Goal: Find contact information: Find contact information

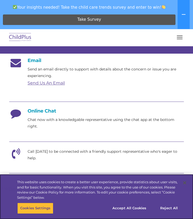
scroll to position [139, 0]
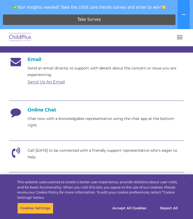
click at [47, 112] on h4 "Online Chat" at bounding box center [96, 110] width 175 height 6
click at [37, 118] on p "Chat now with a knowledgable representative using the chat app at the bottom ri…" at bounding box center [106, 121] width 156 height 13
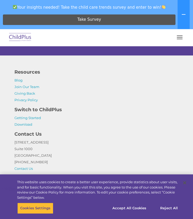
scroll to position [487, 0]
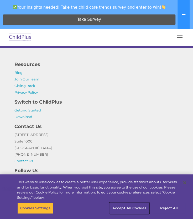
click at [140, 209] on button "Accept All Cookies" at bounding box center [130, 208] width 40 height 11
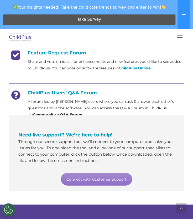
scroll to position [271, 0]
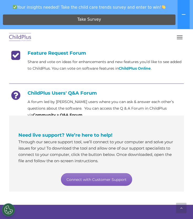
click at [122, 175] on link "Connect with Customer Support" at bounding box center [96, 179] width 71 height 13
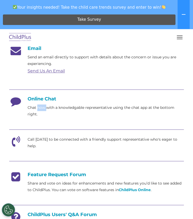
scroll to position [150, 0]
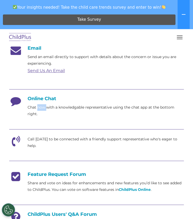
click at [133, 96] on h4 "Online Chat" at bounding box center [96, 99] width 175 height 6
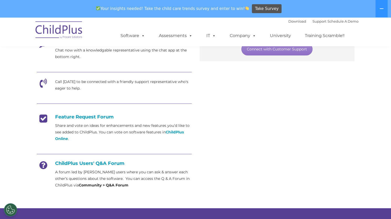
scroll to position [155, 0]
click at [193, 56] on div "Need live support? We’re here to help! Through our secure support tool, we’ll c…" at bounding box center [277, 22] width 145 height 78
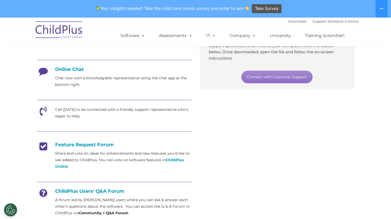
scroll to position [129, 0]
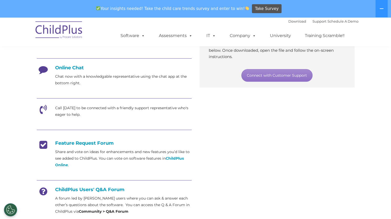
click at [75, 64] on div at bounding box center [114, 59] width 155 height 12
click at [193, 6] on button at bounding box center [382, 8] width 12 height 17
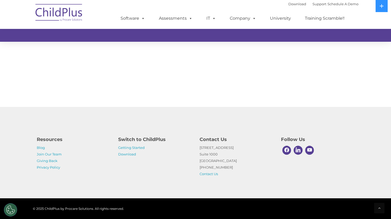
scroll to position [366, 0]
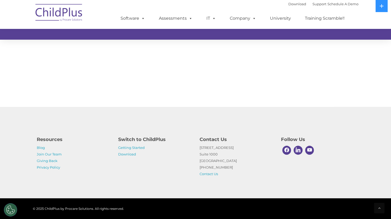
click at [193, 177] on div "Resources Blog Join Our Team Giving Back Privacy Policy Switch to ChildPlus Get…" at bounding box center [195, 152] width 391 height 91
click at [193, 174] on link "Contact Us" at bounding box center [209, 174] width 18 height 4
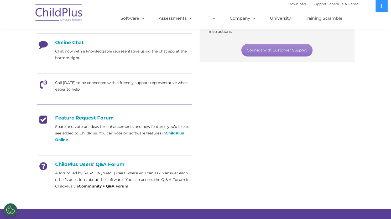
scroll to position [135, 0]
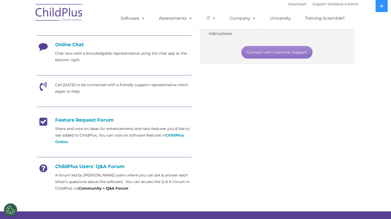
click at [77, 45] on h4 "Online Chat" at bounding box center [114, 45] width 155 height 6
click at [43, 47] on icon at bounding box center [43, 48] width 13 height 13
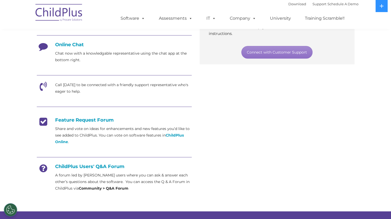
click at [43, 47] on icon at bounding box center [43, 48] width 13 height 13
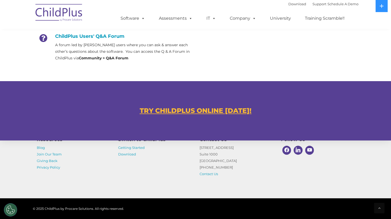
scroll to position [366, 0]
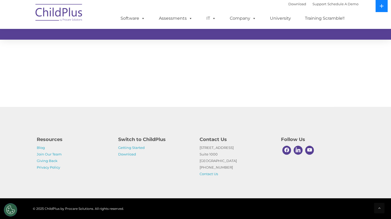
click at [193, 1] on button at bounding box center [382, 6] width 12 height 12
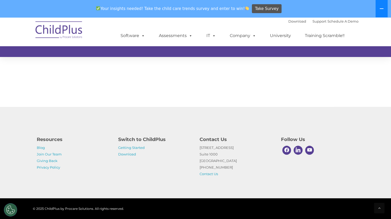
click at [193, 1] on button at bounding box center [382, 8] width 12 height 17
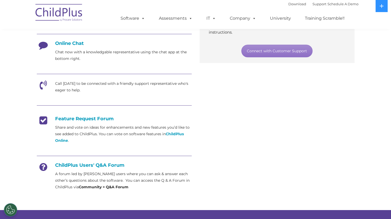
scroll to position [141, 0]
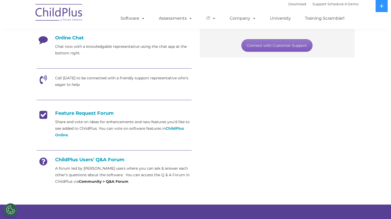
click at [193, 48] on link "Connect with Customer Support" at bounding box center [277, 45] width 71 height 13
click at [193, 59] on div "Email Send an email directly to support with details about the concern or issue…" at bounding box center [196, 86] width 326 height 211
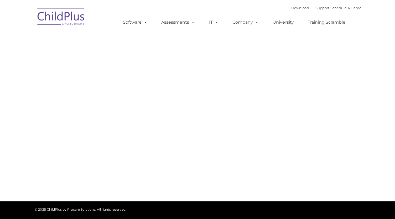
type input ""
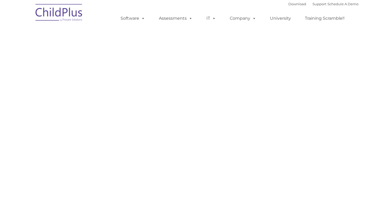
select select "MEDIUM"
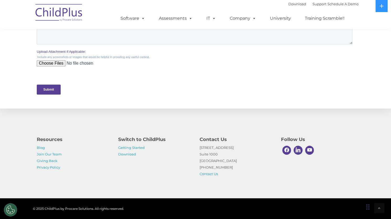
scroll to position [239, 0]
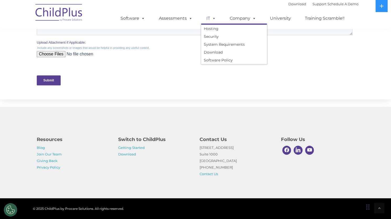
click at [212, 18] on span at bounding box center [213, 18] width 6 height 5
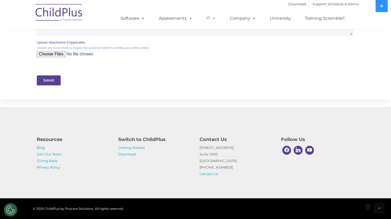
click at [212, 18] on span at bounding box center [213, 18] width 6 height 5
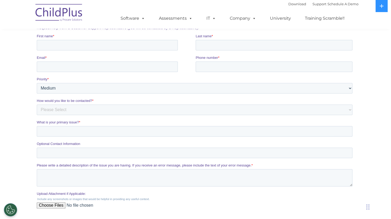
scroll to position [0, 0]
